Goal: Information Seeking & Learning: Learn about a topic

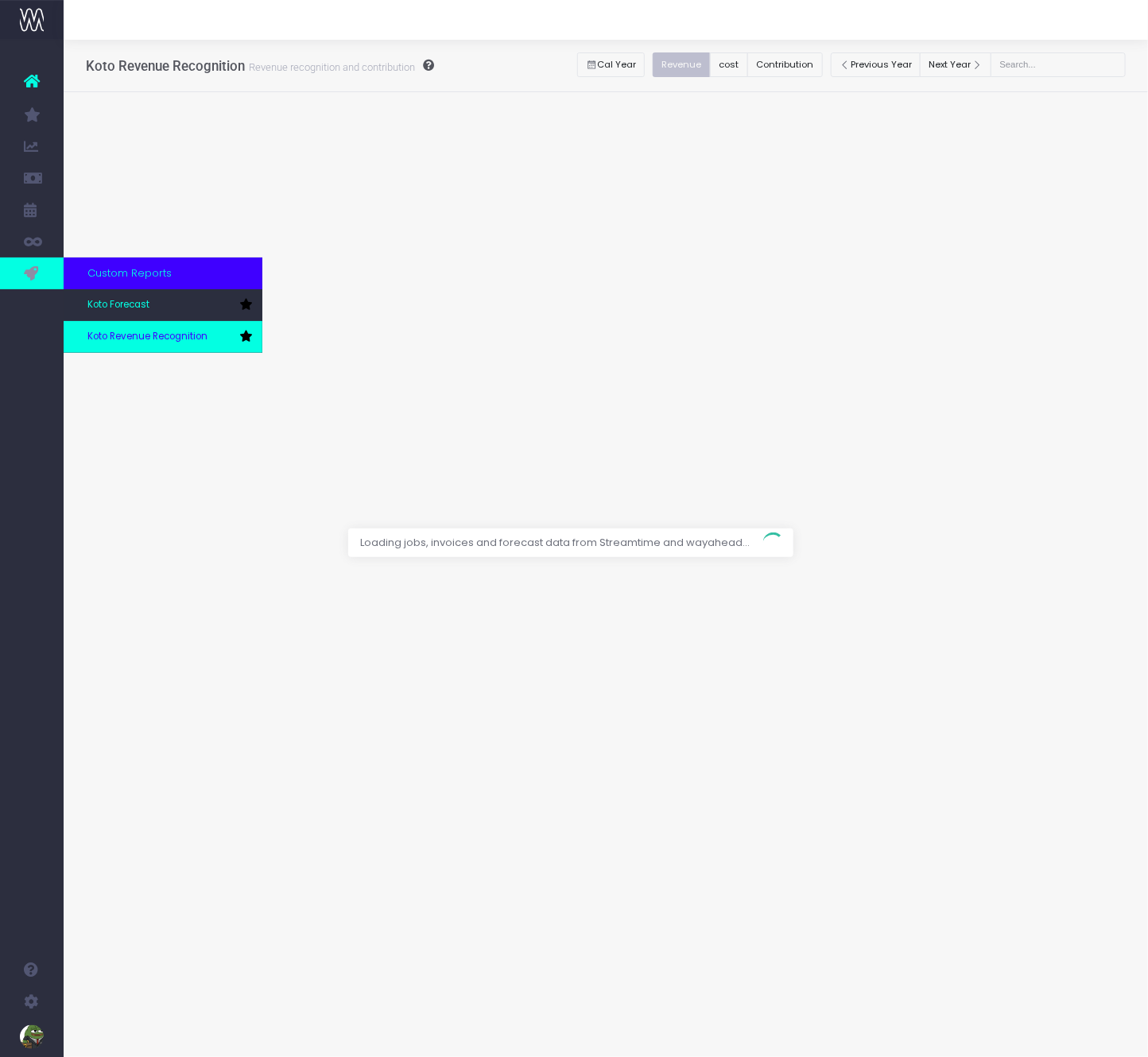
click at [113, 335] on span "Koto Revenue Recognition" at bounding box center [147, 337] width 120 height 15
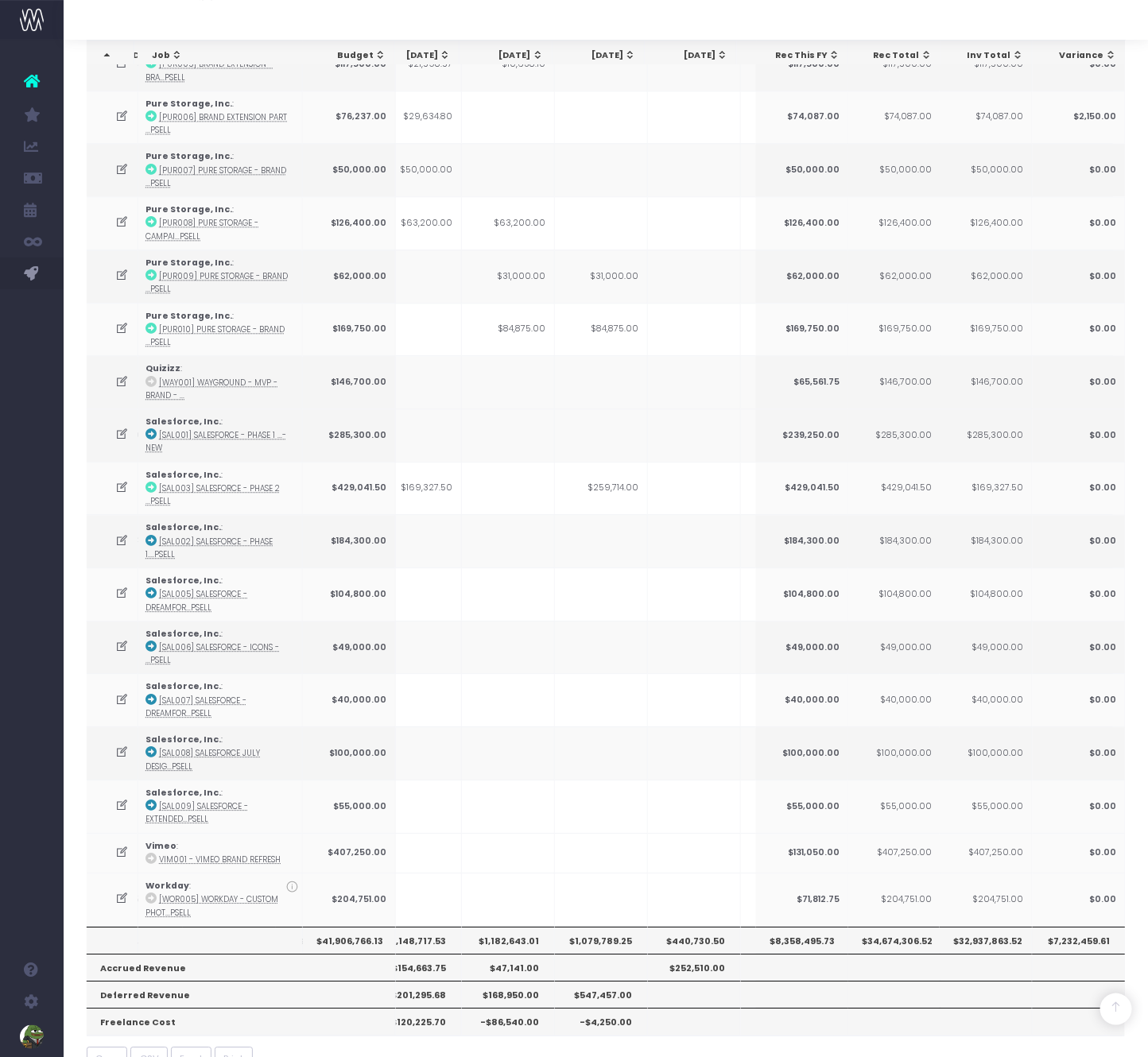
click at [519, 927] on th "$1,182,643.01" at bounding box center [508, 941] width 93 height 28
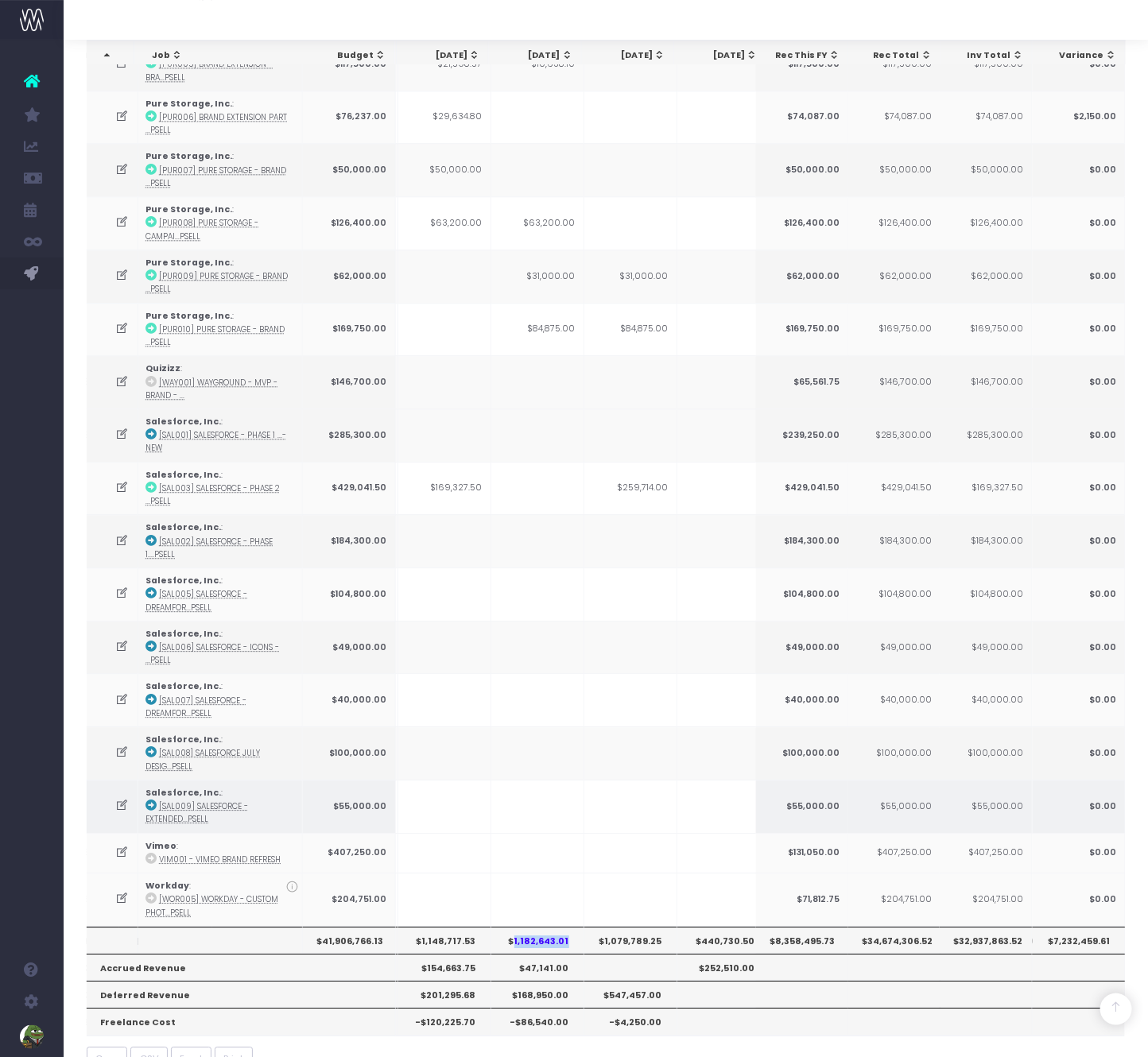
scroll to position [0, 365]
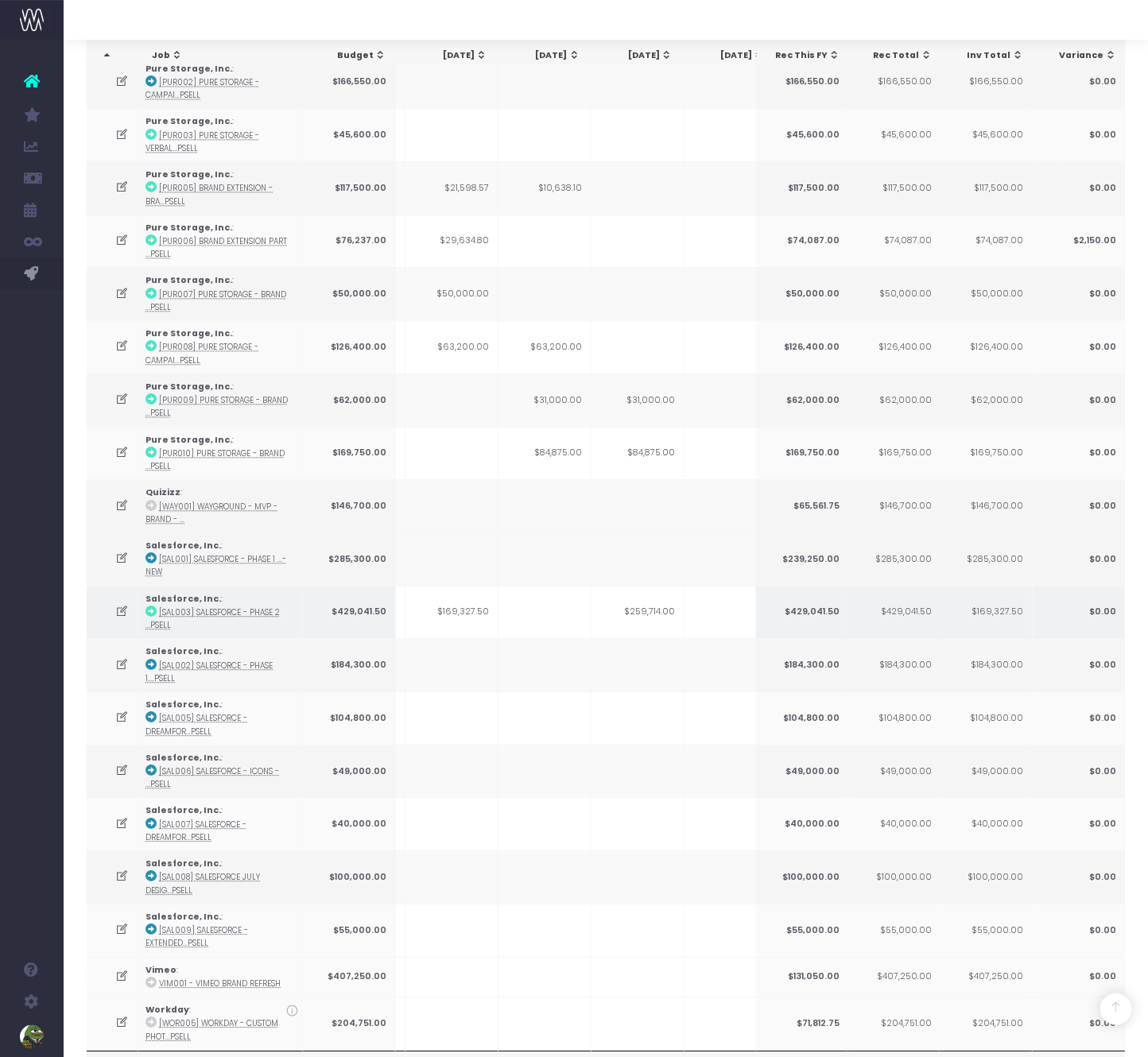
click at [658, 586] on td "$259,714.00" at bounding box center [637, 612] width 93 height 53
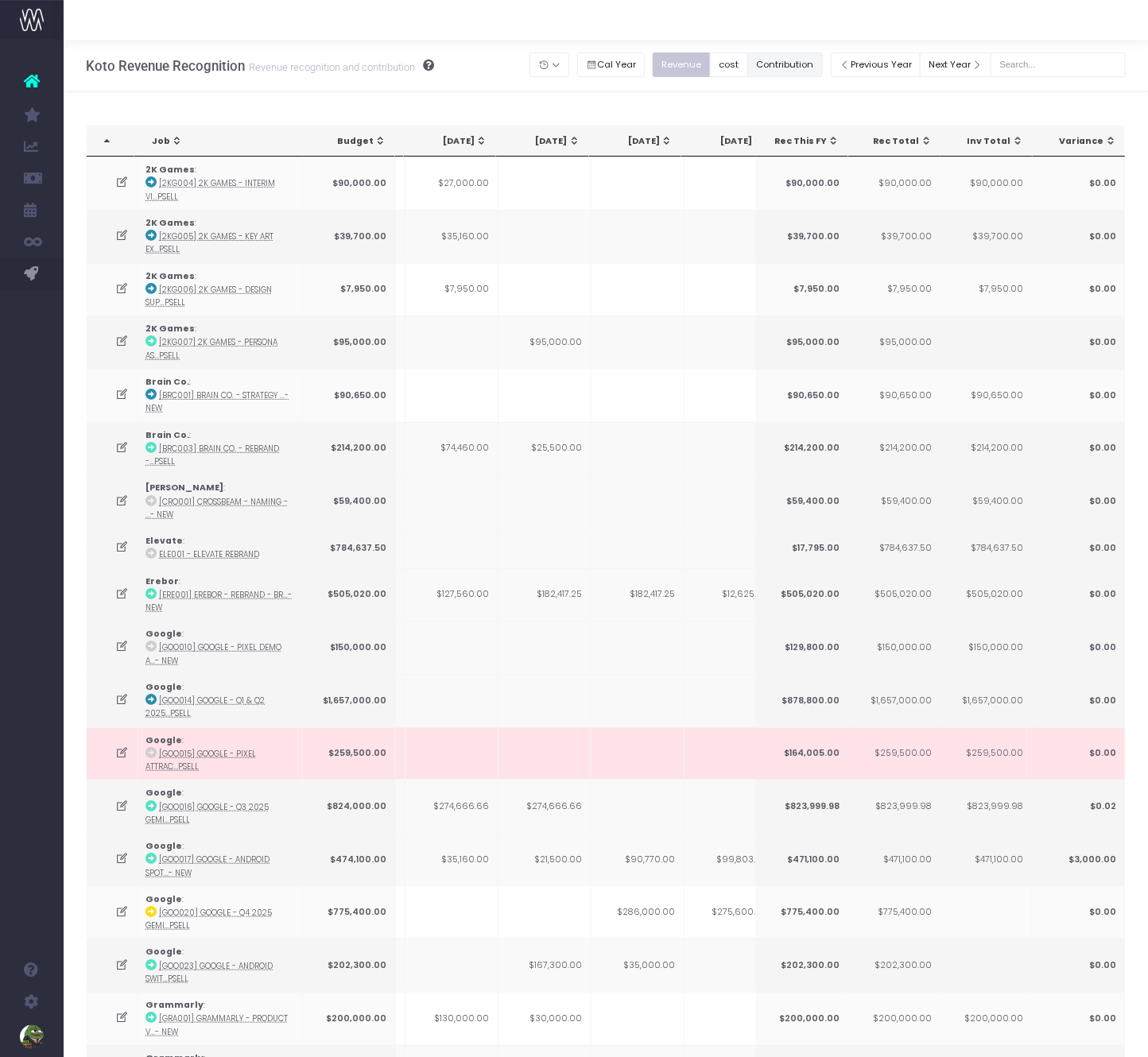
click at [800, 61] on button "Contribution" at bounding box center [785, 64] width 76 height 25
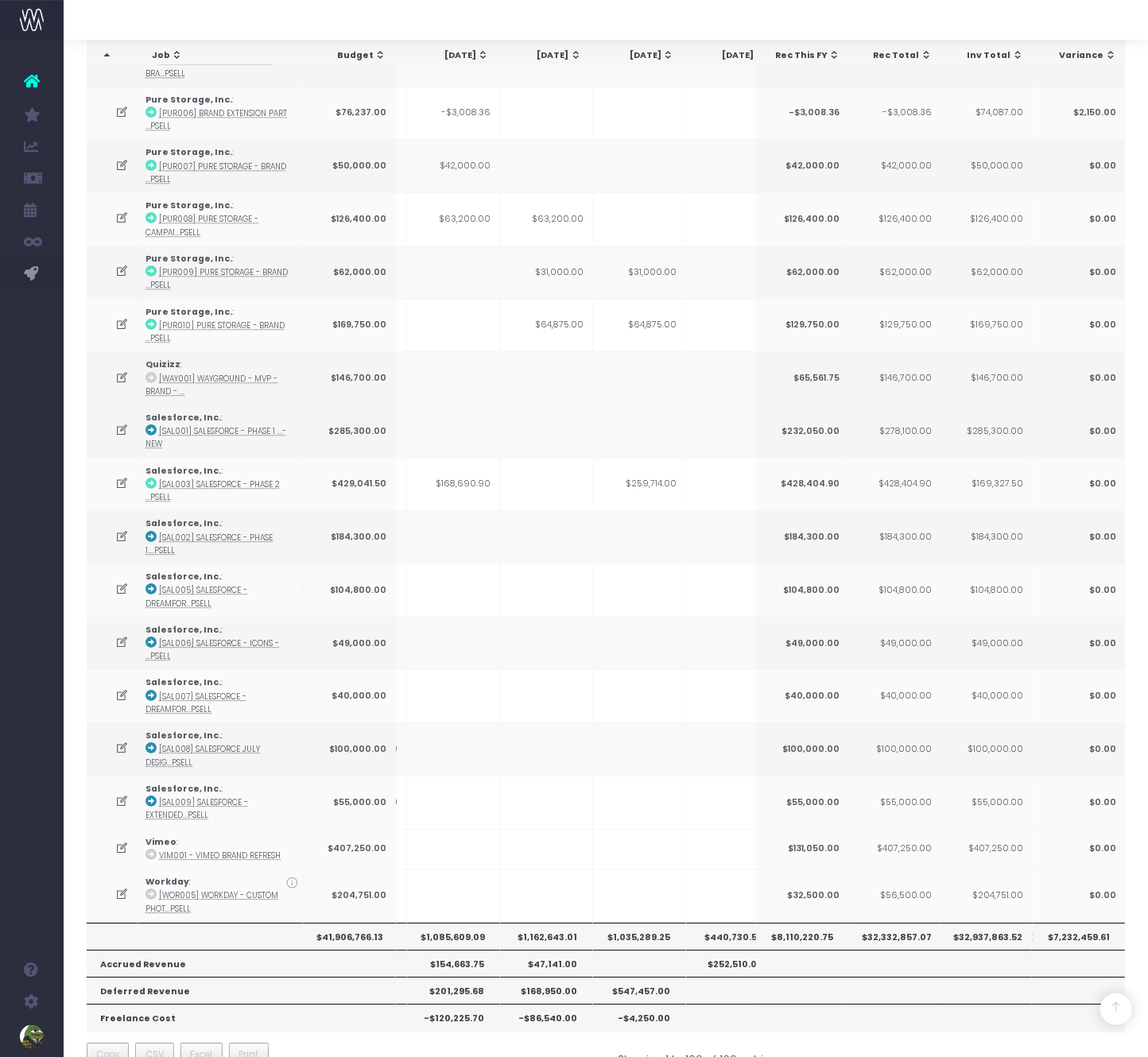
click at [536, 923] on th "$1,162,643.01" at bounding box center [546, 937] width 93 height 28
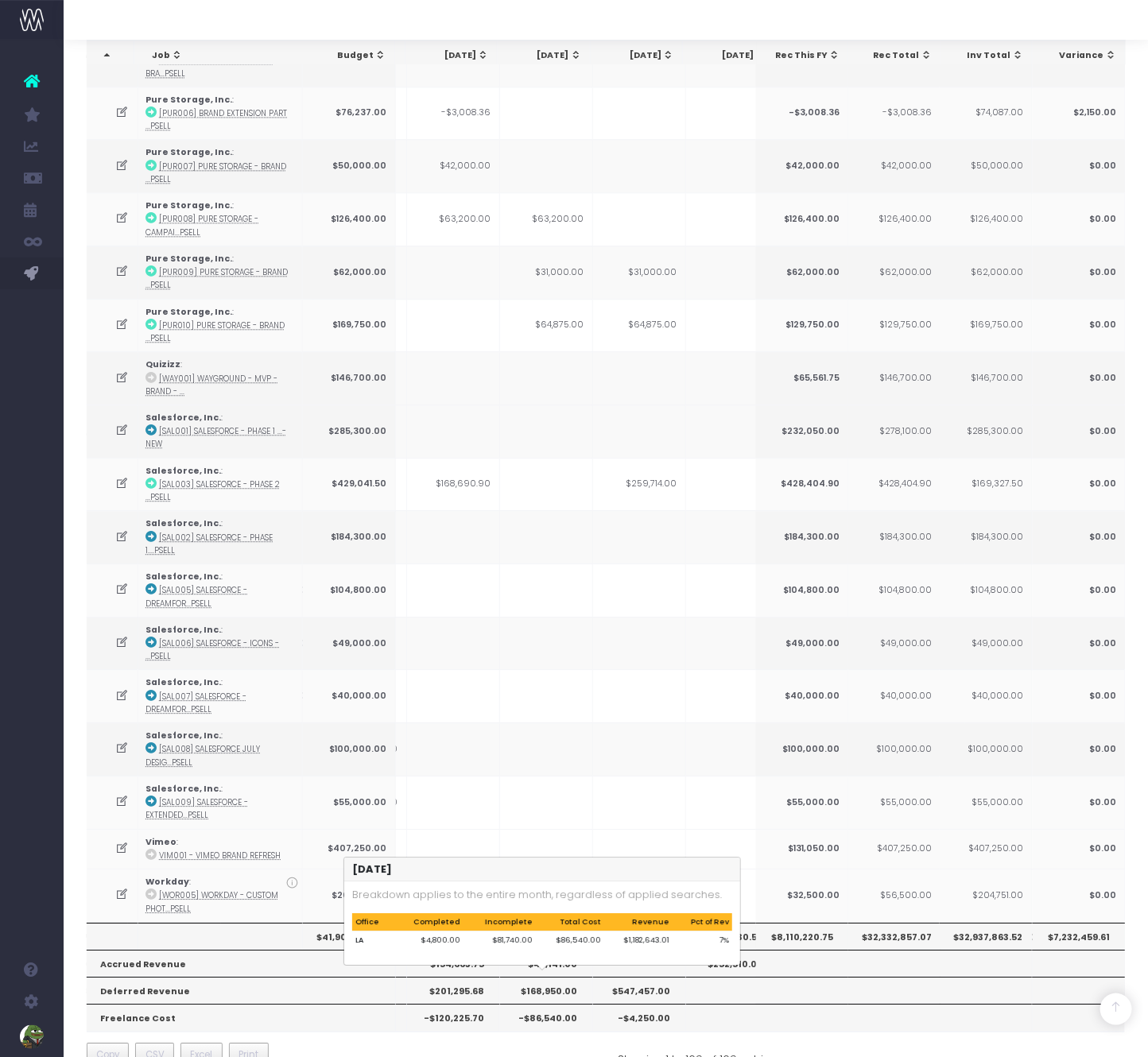
click at [546, 1004] on th "-$86,540.00" at bounding box center [546, 1018] width 93 height 28
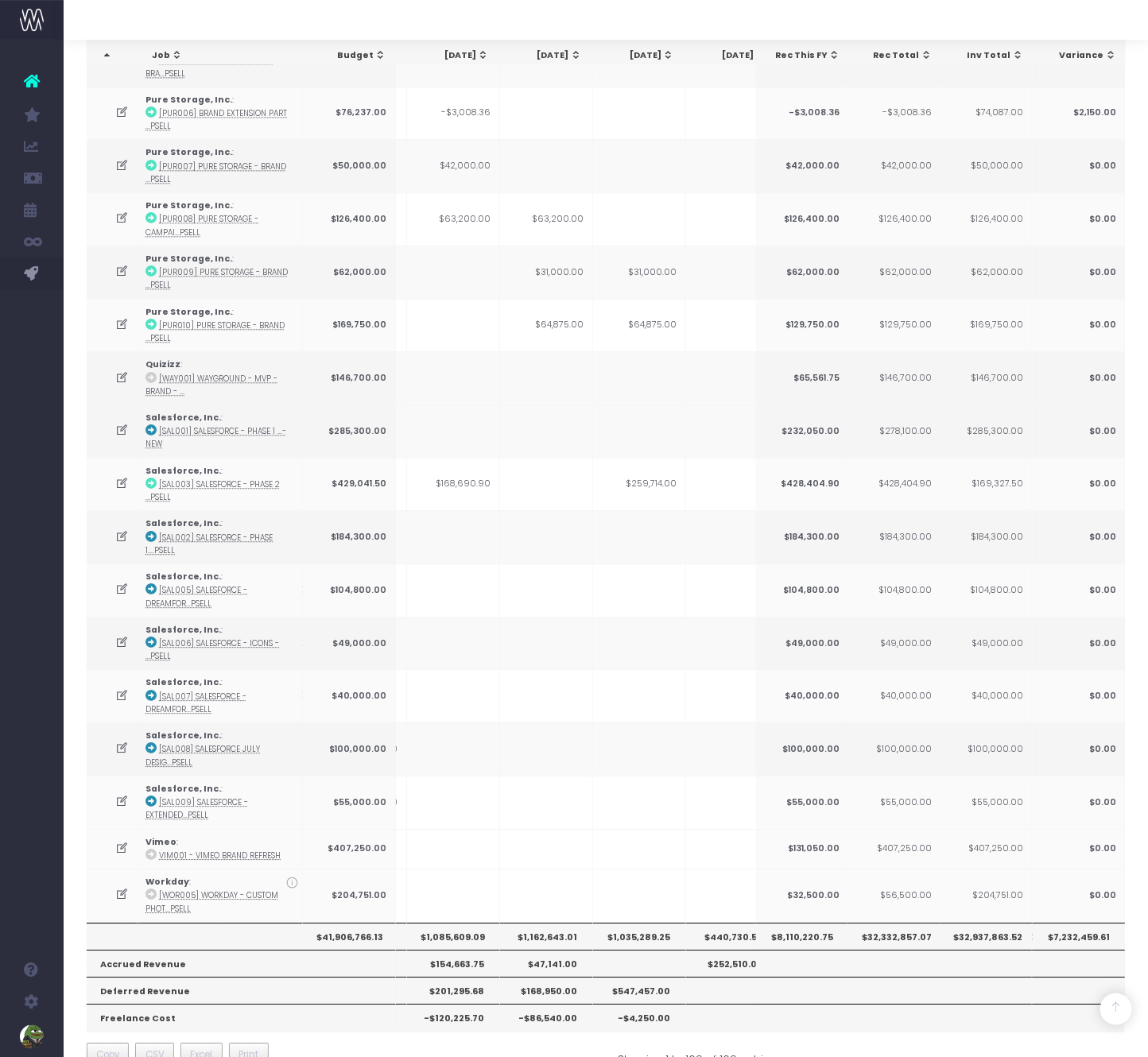
click at [539, 1043] on div "Copy CSV Excel Print" at bounding box center [340, 1057] width 531 height 28
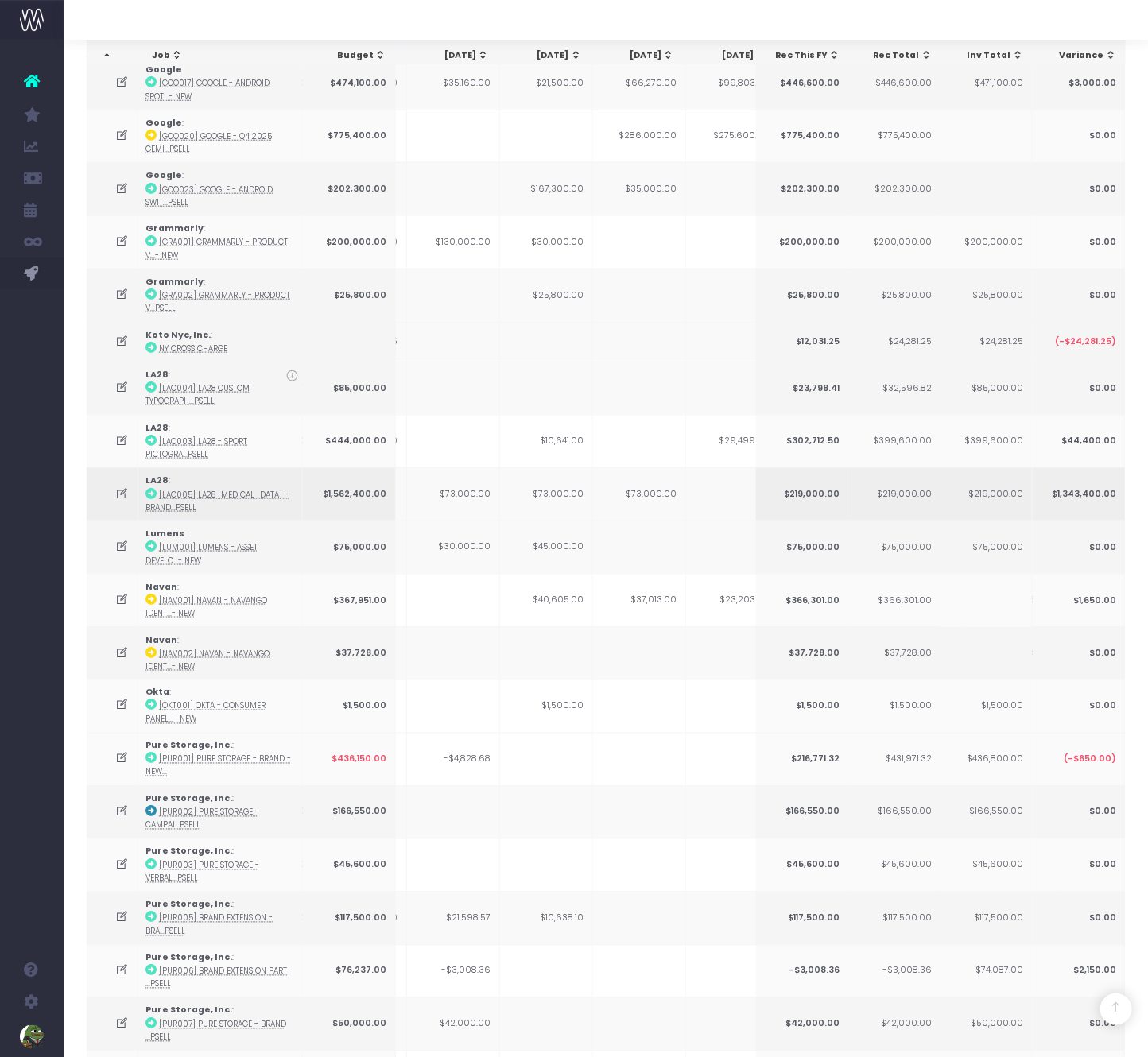
click at [466, 481] on td "$73,000.00" at bounding box center [453, 494] width 93 height 53
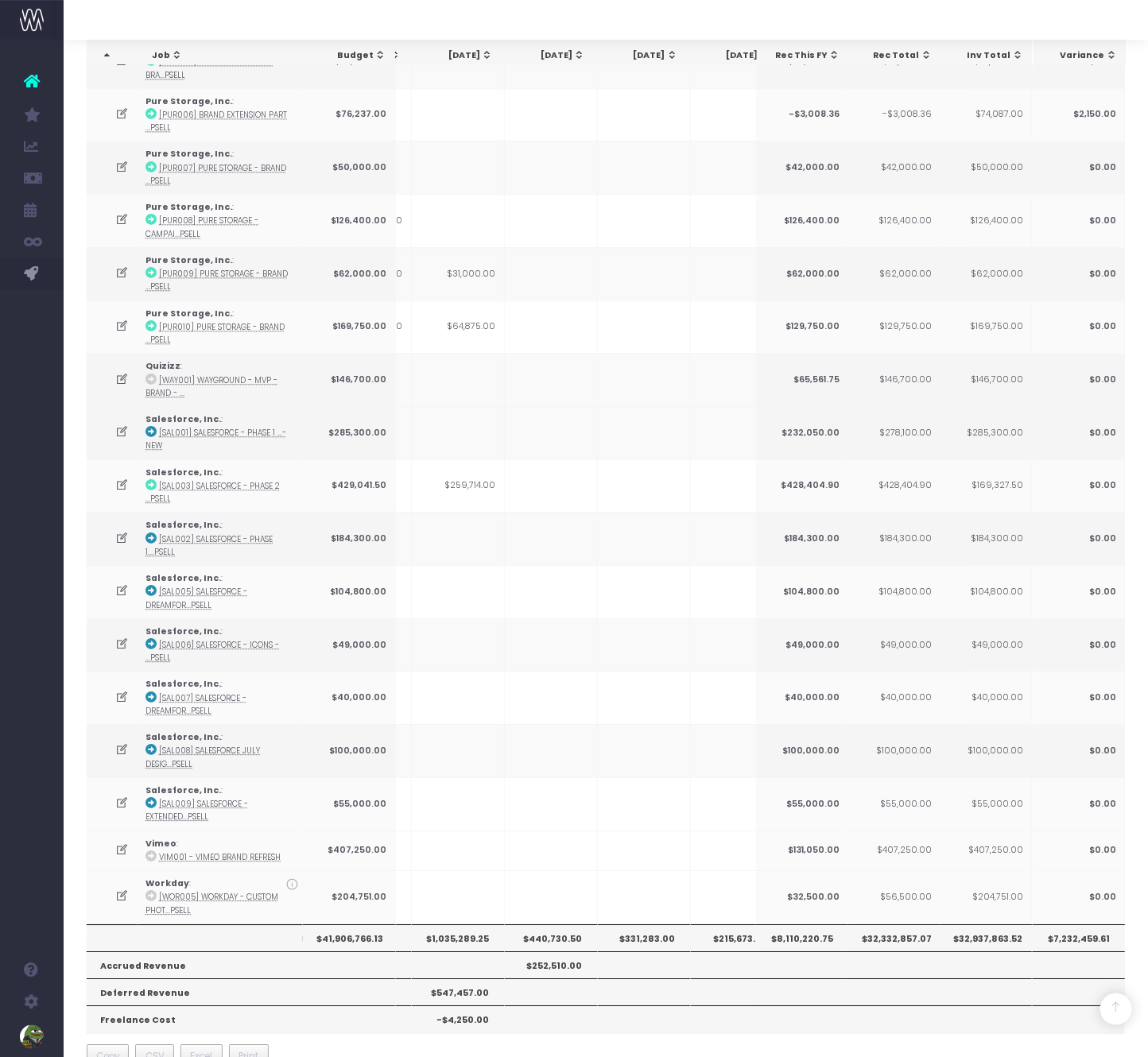
click at [640, 924] on th "$331,283.00" at bounding box center [644, 938] width 93 height 28
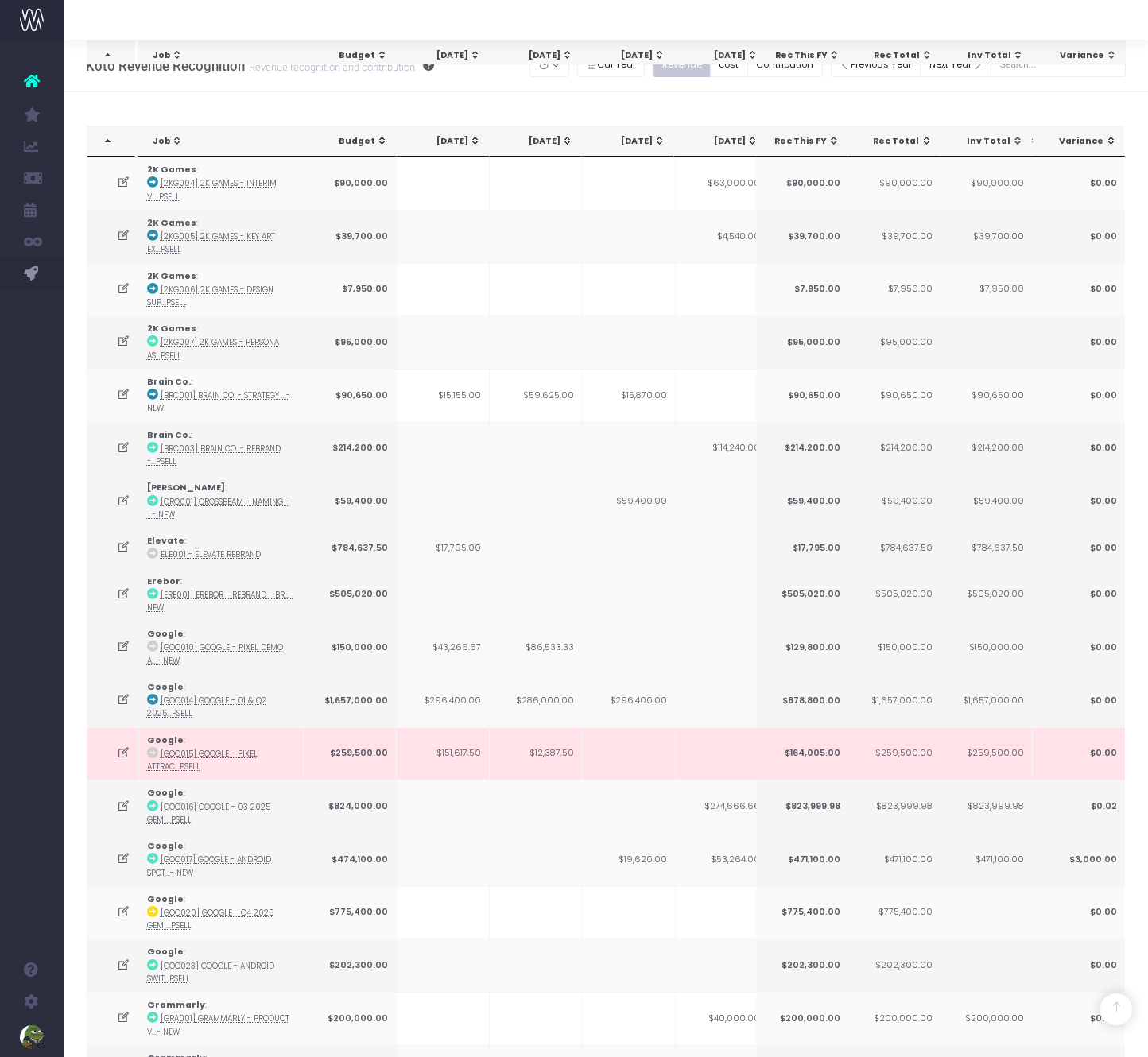
scroll to position [1348, 0]
